Goal: Use online tool/utility: Utilize a website feature to perform a specific function

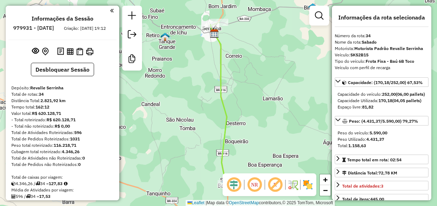
select select "**********"
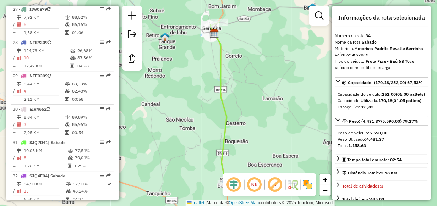
scroll to position [1206, 0]
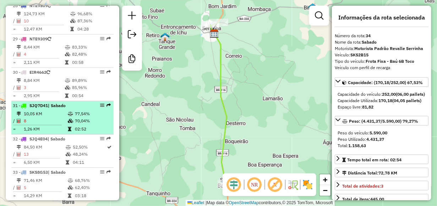
click at [37, 115] on td "10,05 KM" at bounding box center [45, 113] width 44 height 7
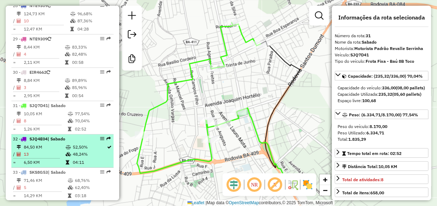
click at [32, 145] on td "84,50 KM" at bounding box center [44, 147] width 42 height 7
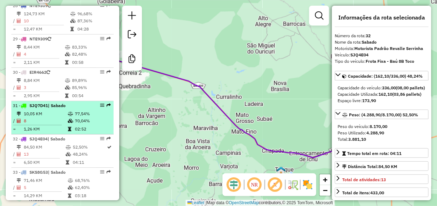
click at [33, 113] on td "10,05 KM" at bounding box center [45, 113] width 44 height 7
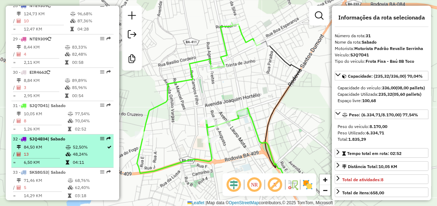
click at [43, 151] on td "84,50 KM" at bounding box center [44, 147] width 42 height 7
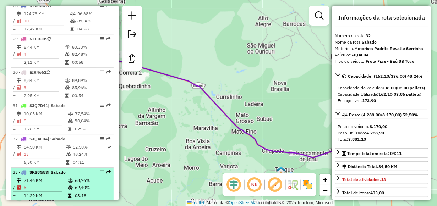
scroll to position [1242, 0]
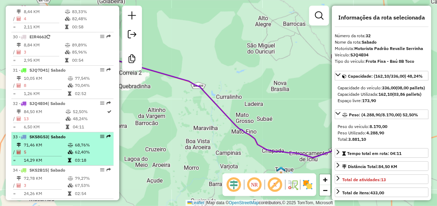
click at [28, 143] on td "71,46 KM" at bounding box center [45, 145] width 44 height 7
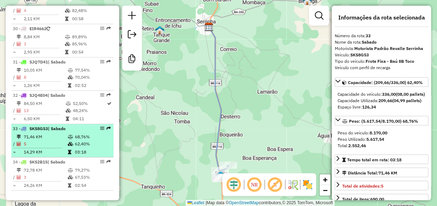
scroll to position [1253, 0]
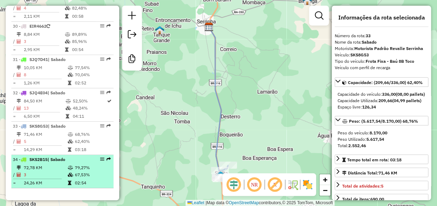
click at [31, 167] on td "72,78 KM" at bounding box center [45, 167] width 44 height 7
